Goal: Navigation & Orientation: Find specific page/section

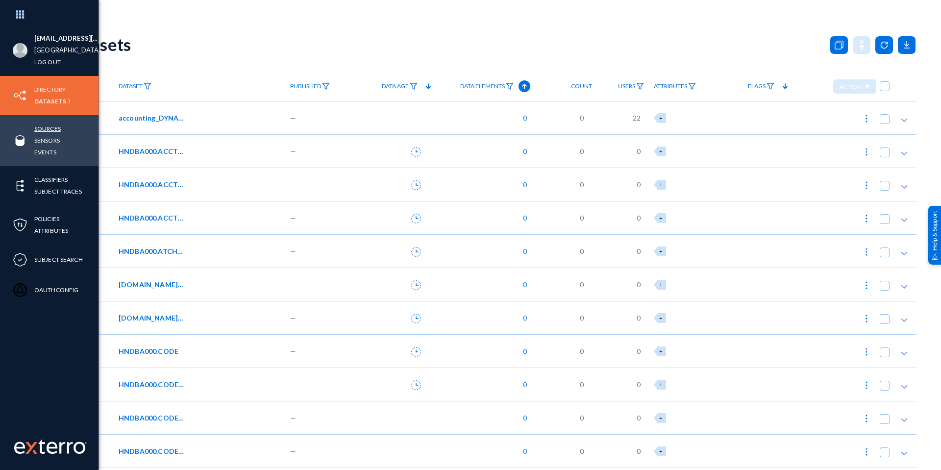
click at [48, 131] on link "Sources" at bounding box center [47, 128] width 26 height 11
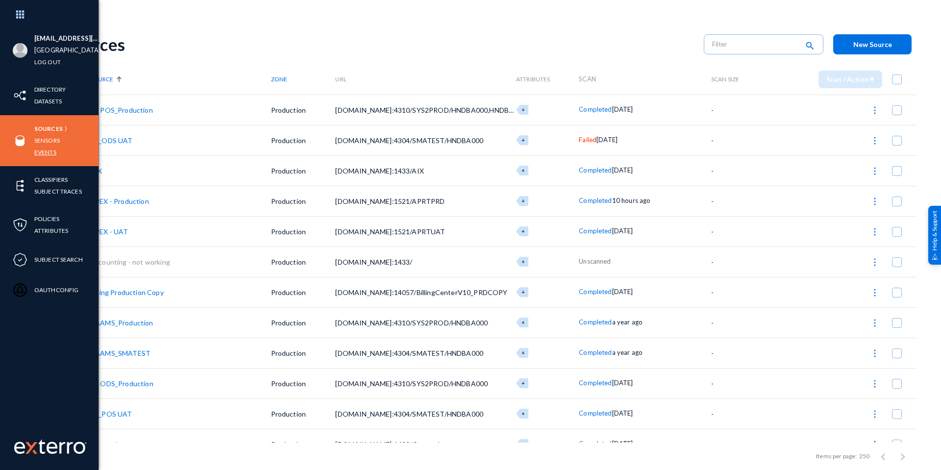
click at [54, 149] on link "Events" at bounding box center [45, 151] width 22 height 11
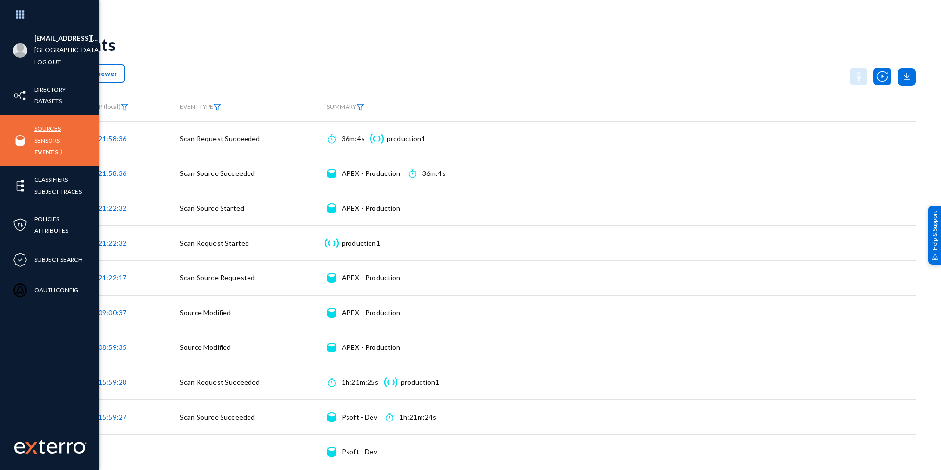
click at [45, 129] on link "Sources" at bounding box center [47, 128] width 26 height 11
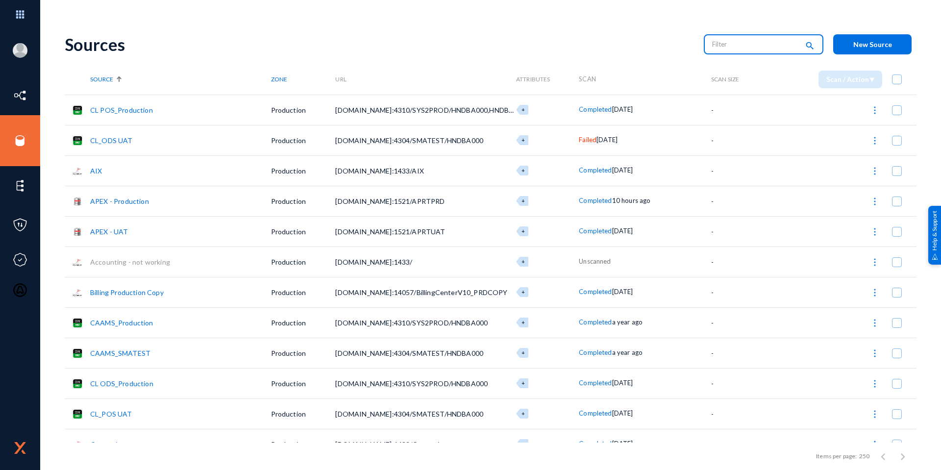
click at [730, 42] on input "text" at bounding box center [755, 44] width 86 height 15
type input "APEX - Production"
